Goal: Task Accomplishment & Management: Use online tool/utility

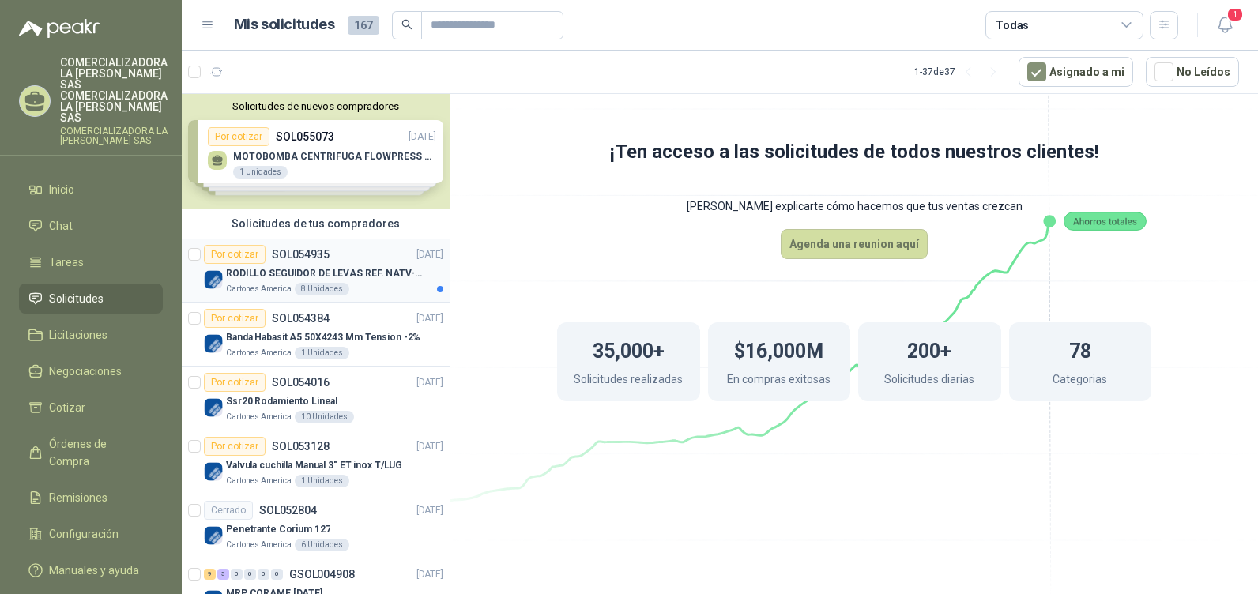
click at [314, 269] on p "RODILLO SEGUIDOR DE LEVAS REF. NATV-17-PPA [PERSON_NAME]" at bounding box center [324, 273] width 197 height 15
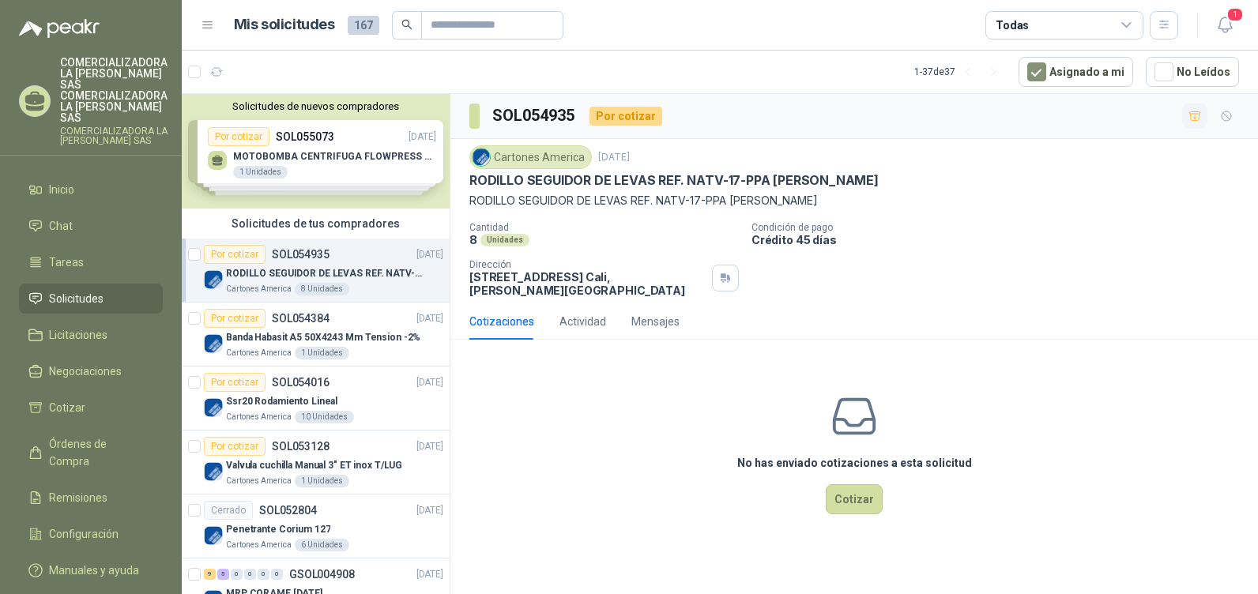
click at [1194, 127] on button "button" at bounding box center [1194, 115] width 25 height 25
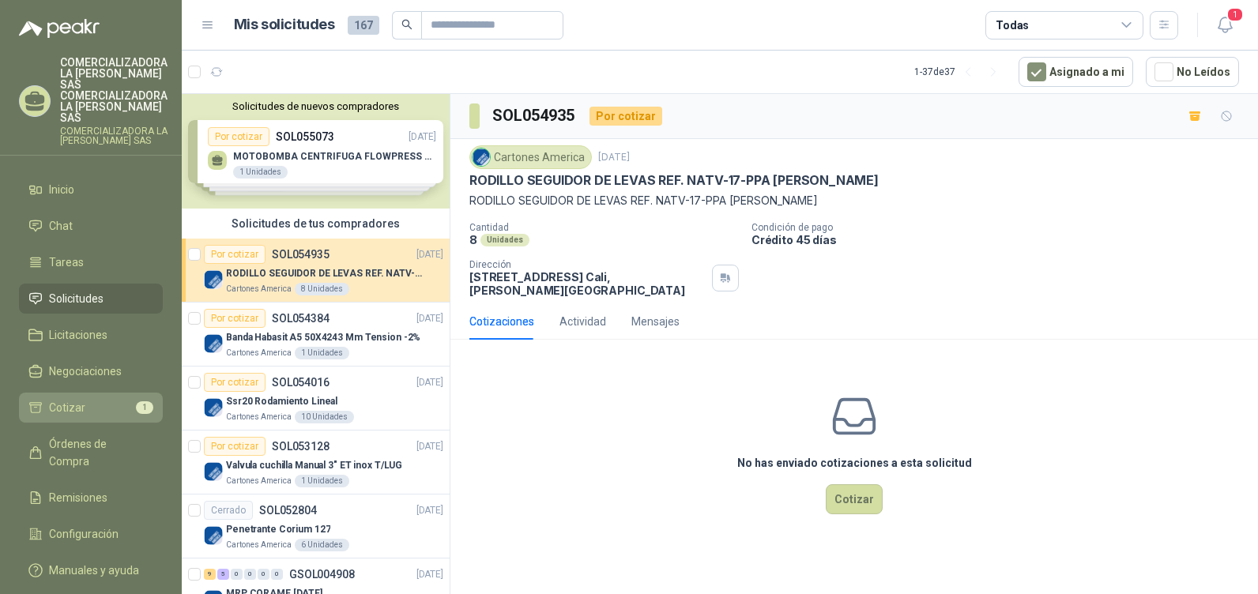
click at [125, 399] on li "Cotizar 1" at bounding box center [90, 407] width 125 height 17
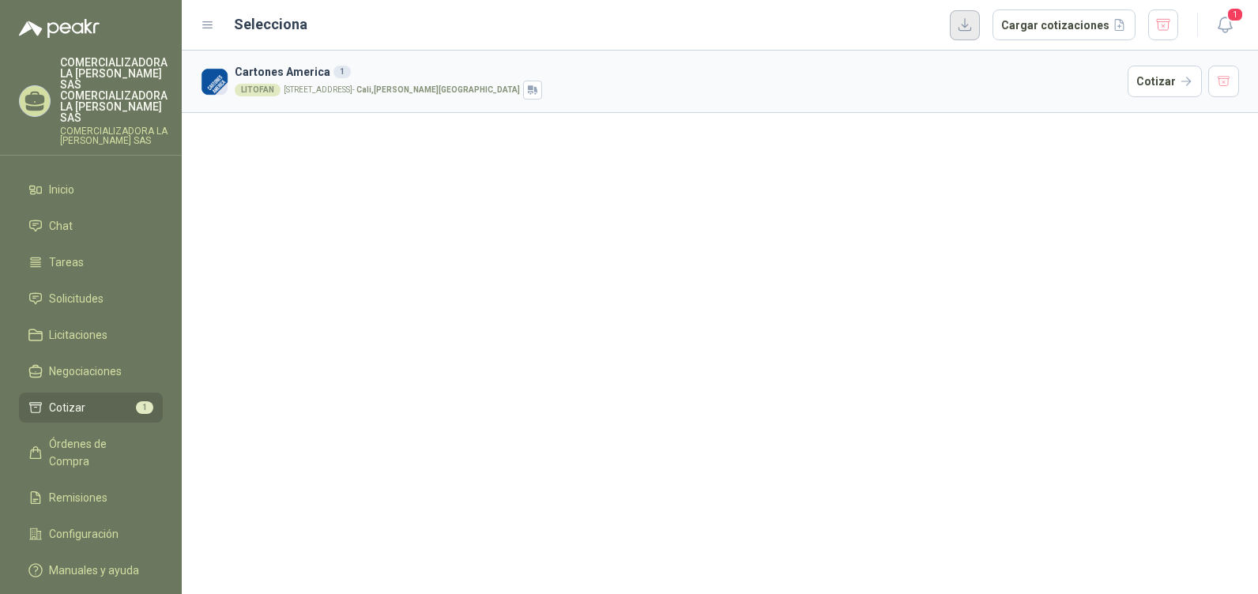
click at [979, 13] on button "button" at bounding box center [965, 25] width 30 height 30
drag, startPoint x: 684, startPoint y: 212, endPoint x: 1257, endPoint y: 143, distance: 576.9
click at [690, 212] on div "Cartones America 1 LITOFAN [STREET_ADDRESS][PERSON_NAME] Cotizar" at bounding box center [720, 323] width 1076 height 544
click at [1220, 76] on button "button" at bounding box center [1224, 82] width 32 height 32
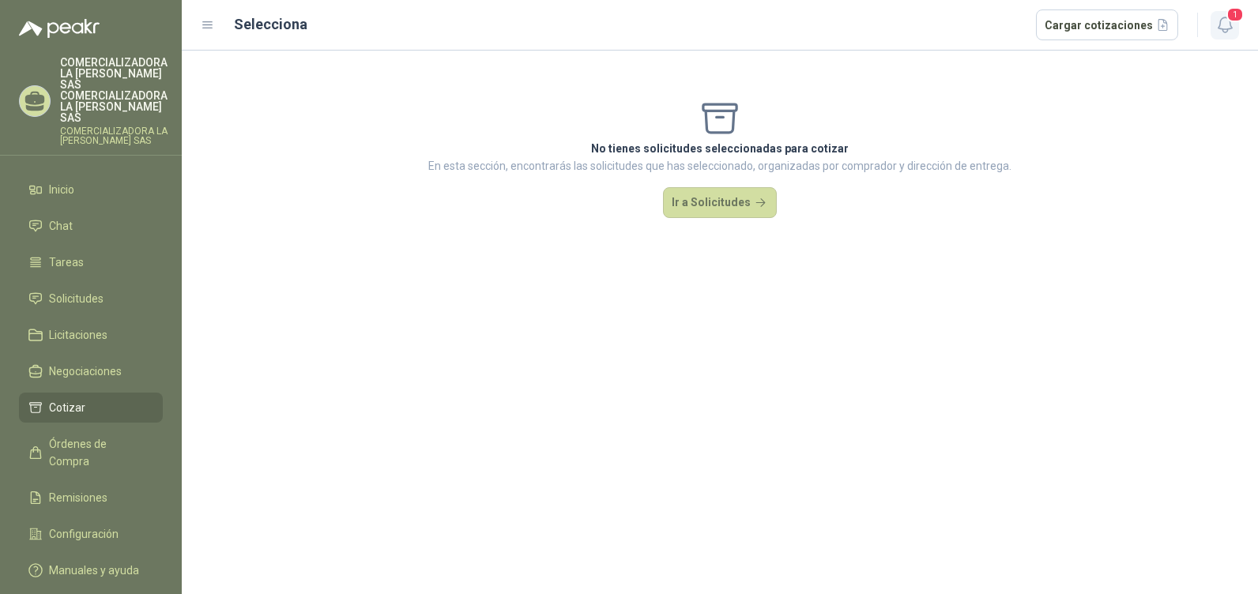
click at [1232, 24] on icon "button" at bounding box center [1225, 25] width 20 height 20
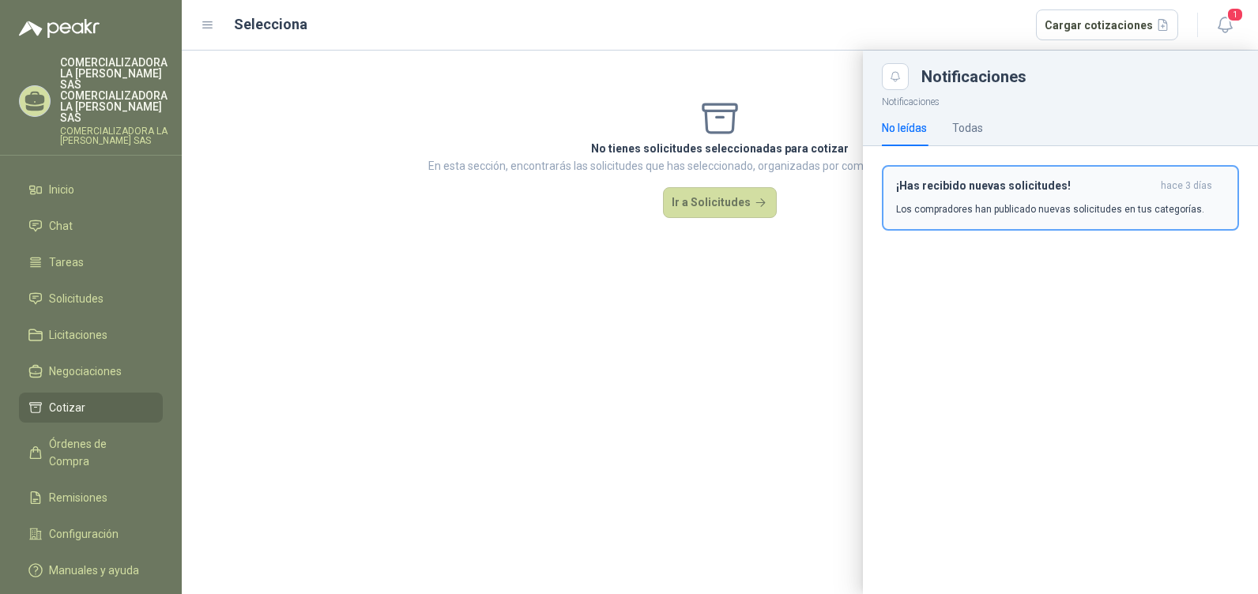
click at [920, 208] on p "Los compradores han publicado nuevas solicitudes en tus categorías." at bounding box center [1050, 209] width 308 height 14
